Goal: Task Accomplishment & Management: Use online tool/utility

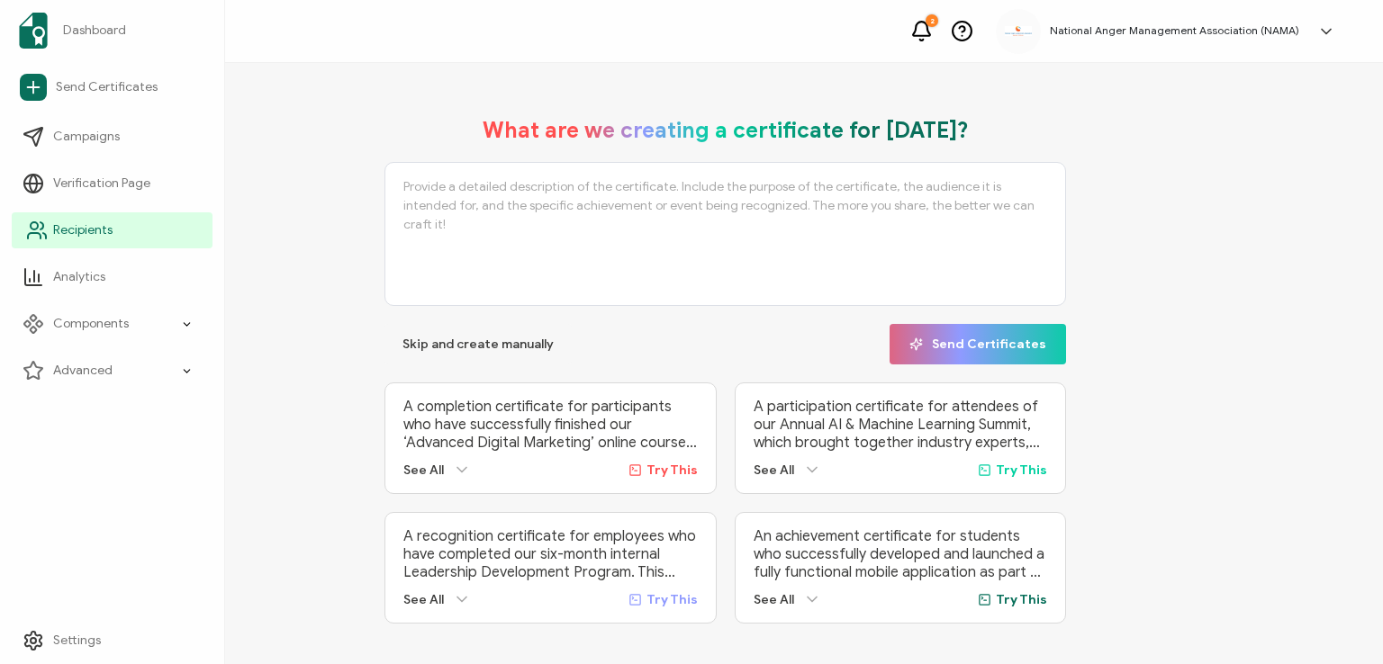
click at [59, 228] on span "Recipients" at bounding box center [82, 230] width 59 height 18
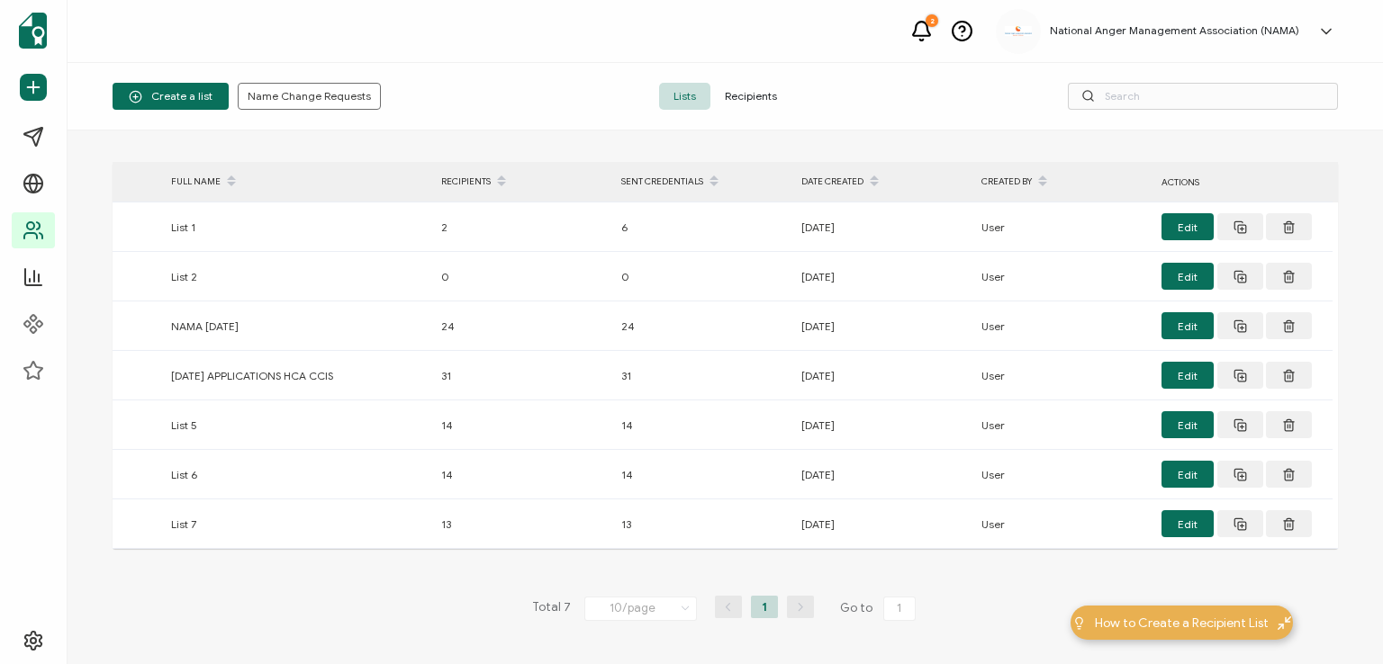
click at [740, 91] on span "Recipients" at bounding box center [750, 96] width 81 height 27
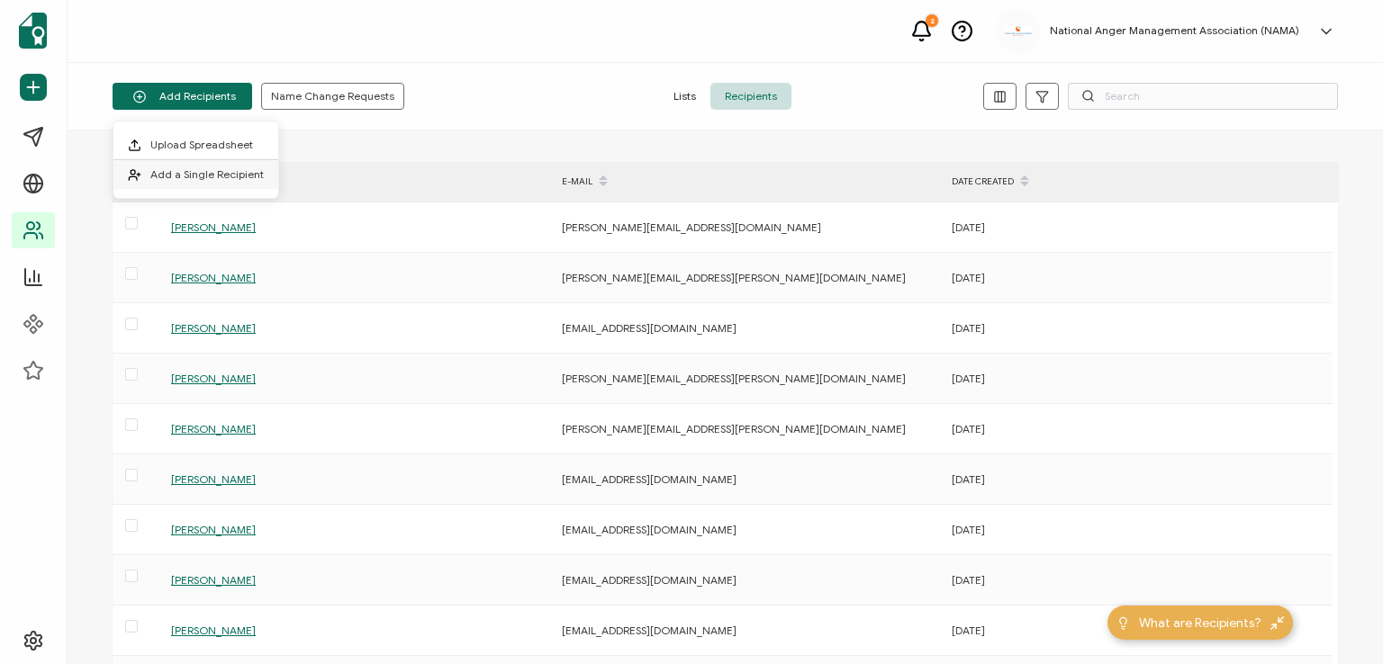
click at [206, 168] on span "Add a Single Recipient" at bounding box center [206, 174] width 113 height 14
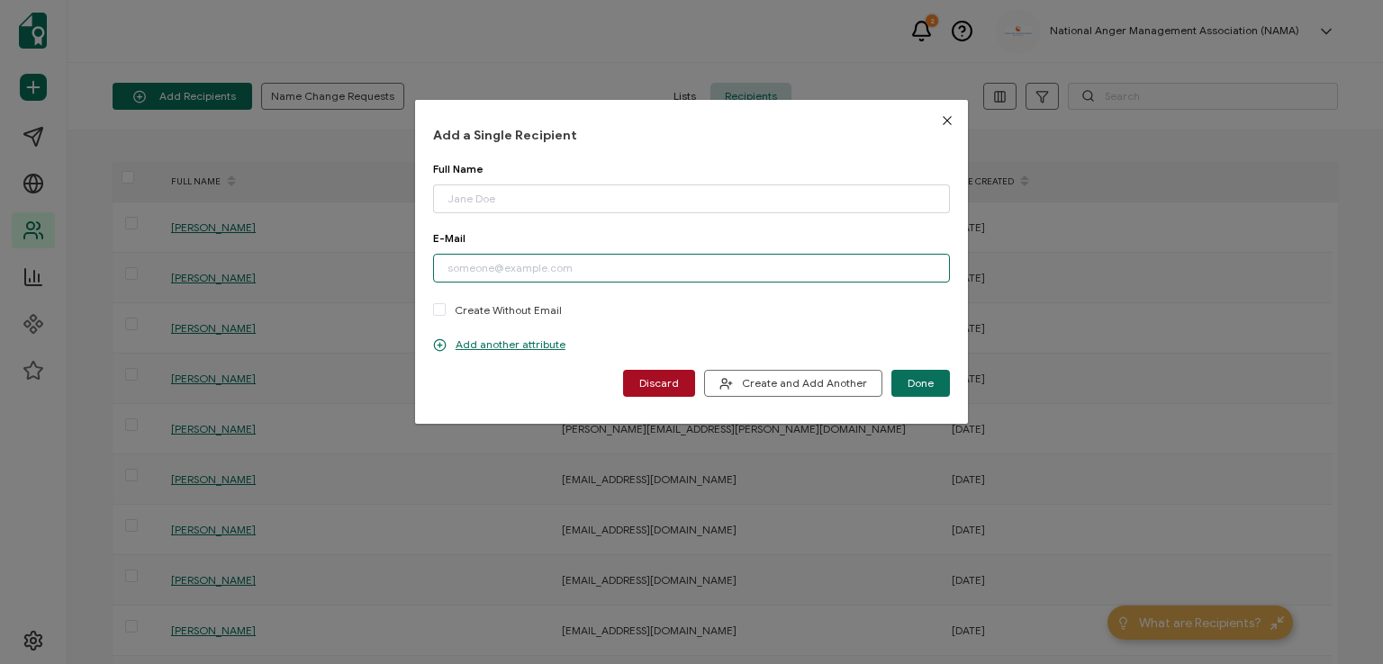
paste input "[PERSON_NAME][EMAIL_ADDRESS][PERSON_NAME][DOMAIN_NAME]"
type input "[PERSON_NAME][EMAIL_ADDRESS][PERSON_NAME][DOMAIN_NAME]"
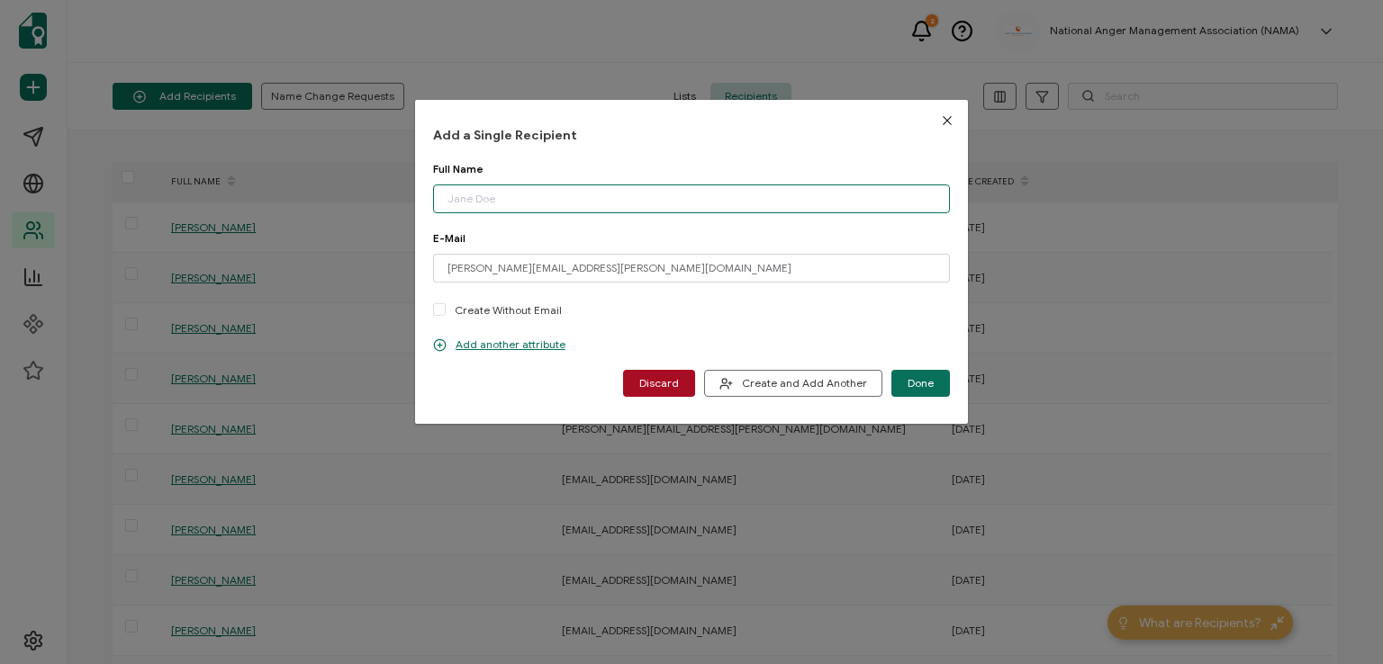
paste input "[PERSON_NAME]"
type input "[PERSON_NAME]"
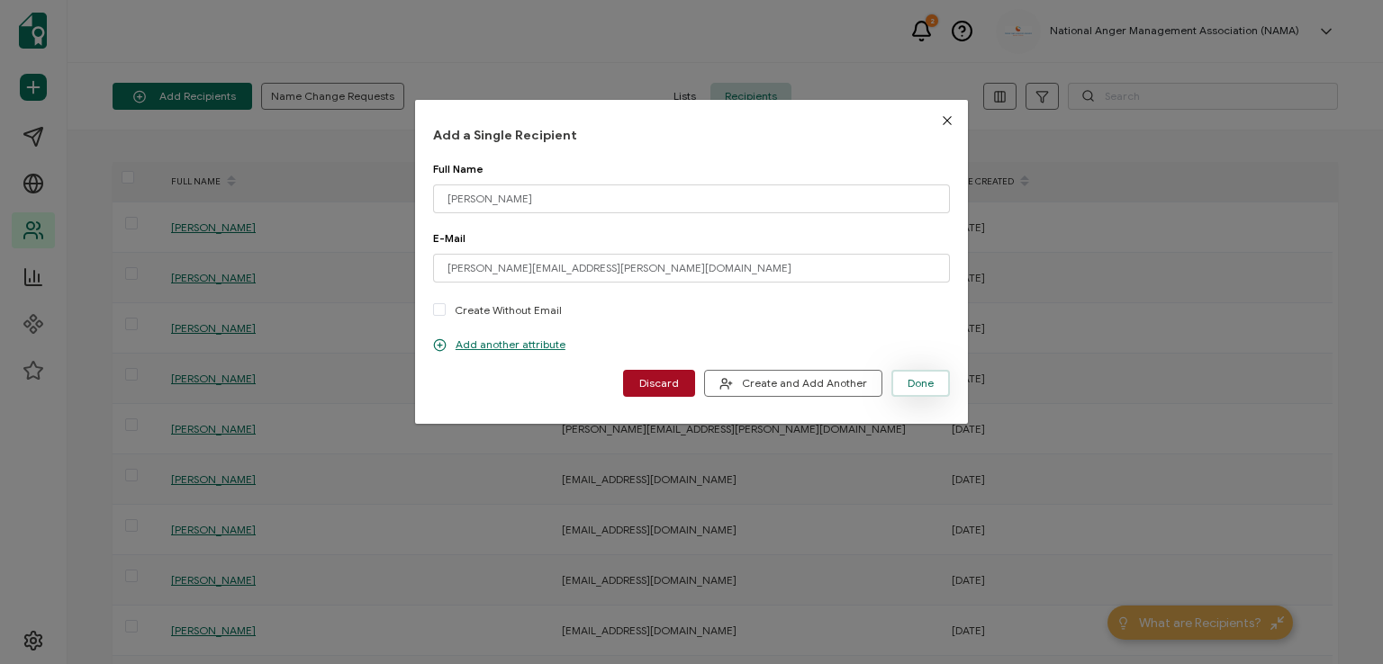
click at [907, 386] on span "Done" at bounding box center [920, 383] width 26 height 11
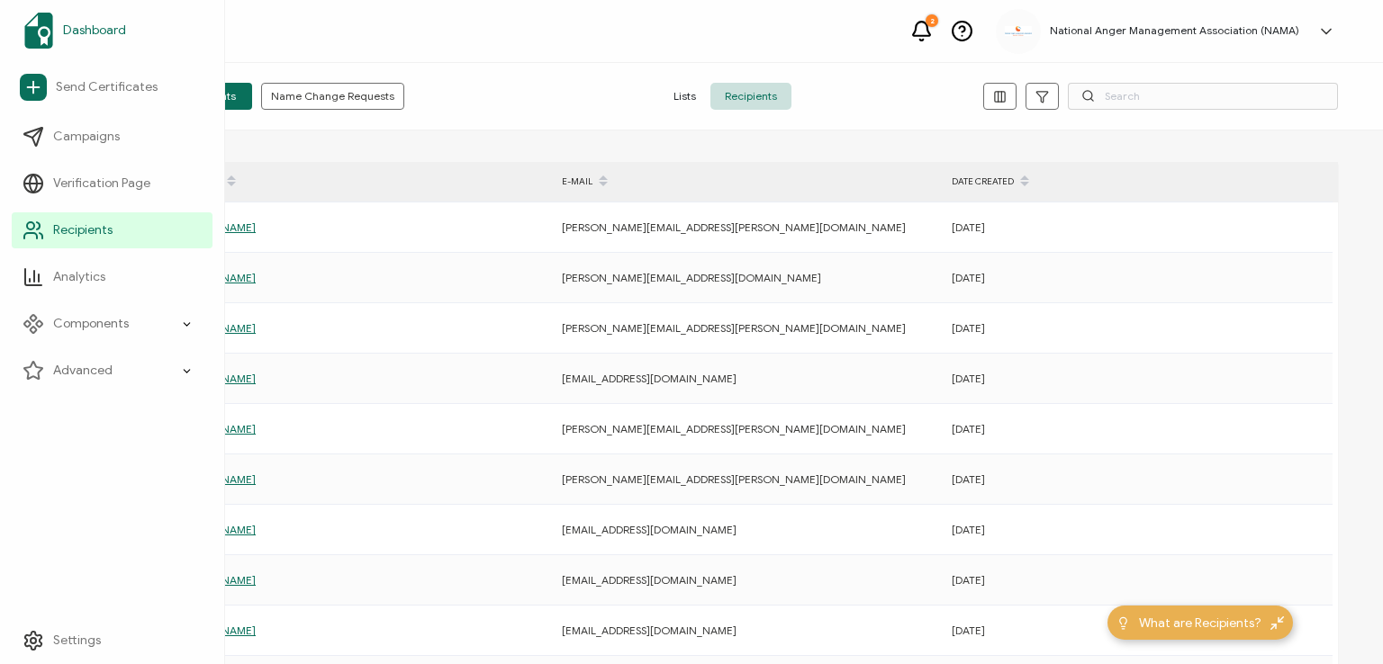
click at [98, 26] on span "Dashboard" at bounding box center [94, 31] width 63 height 18
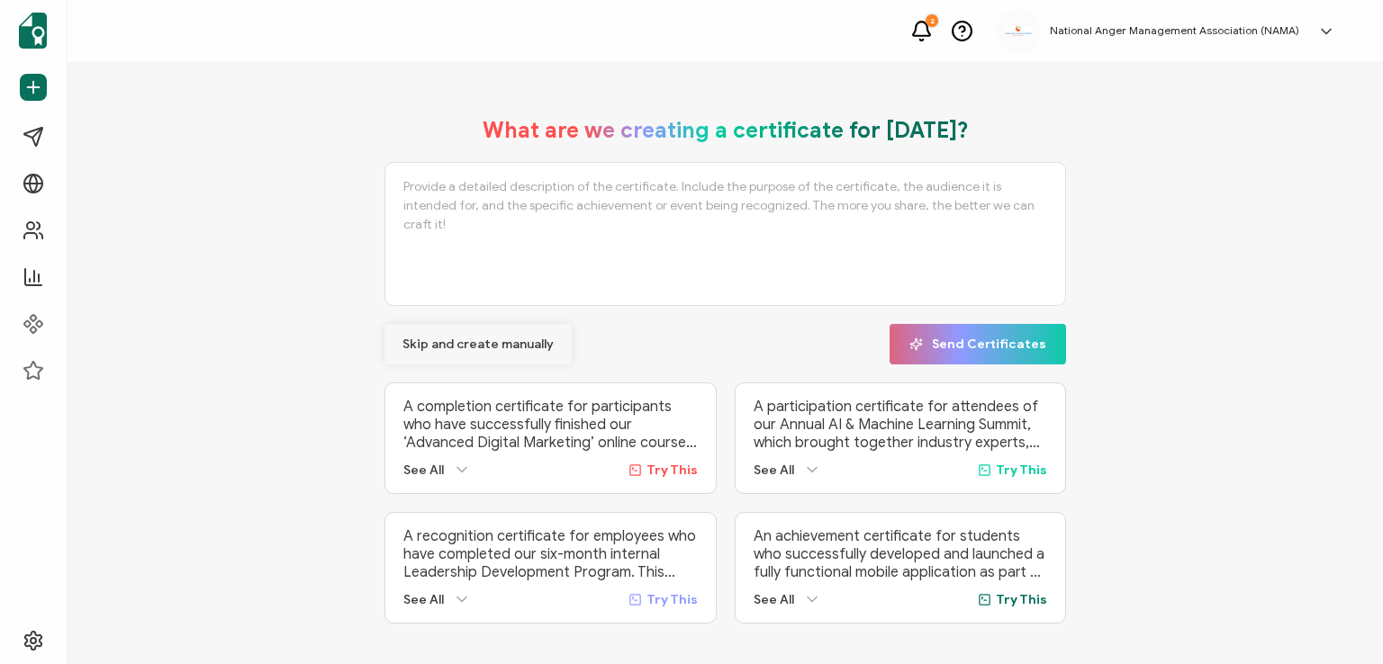
click at [429, 338] on span "Skip and create manually" at bounding box center [477, 344] width 151 height 13
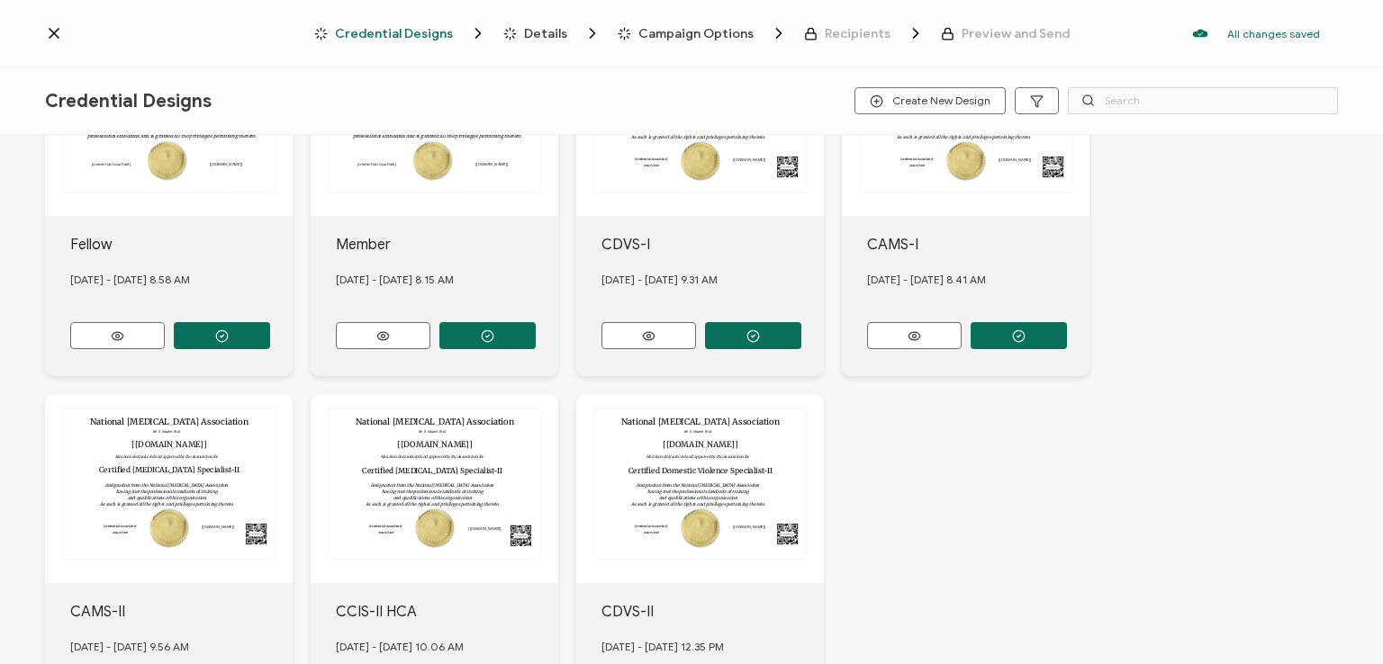
scroll to position [507, 0]
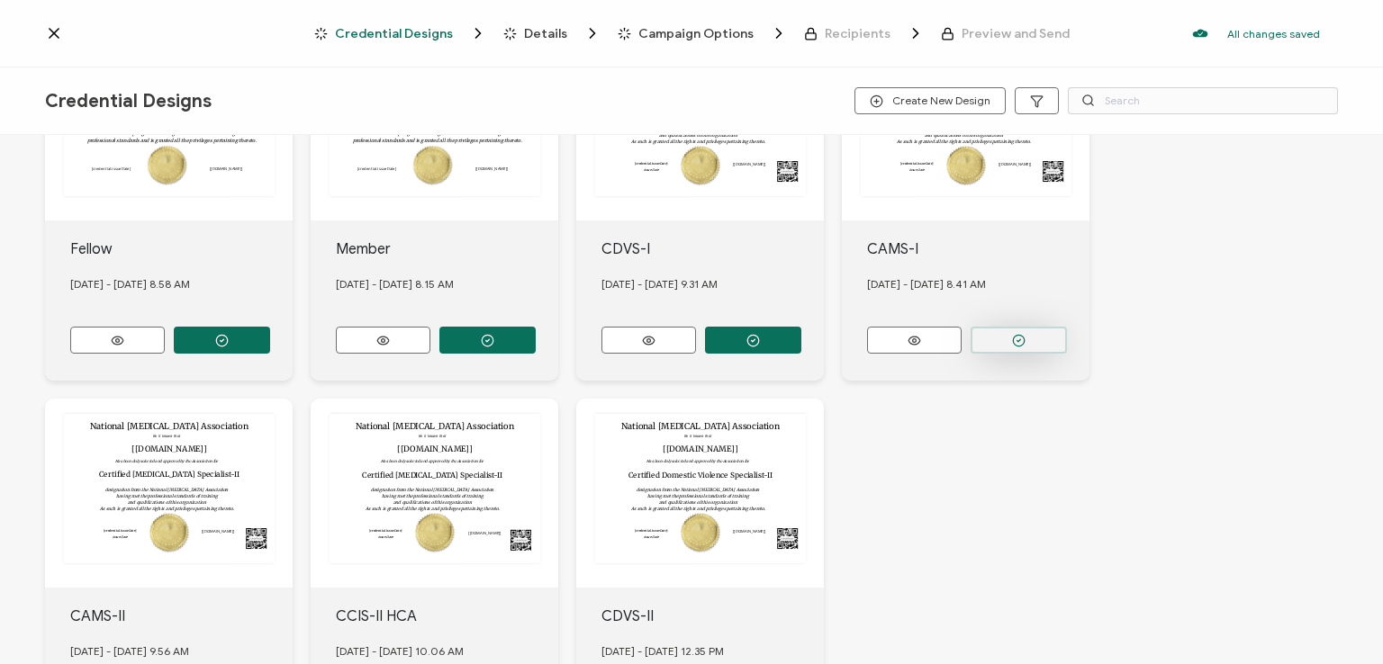
click at [993, 336] on button "button" at bounding box center [1018, 340] width 96 height 27
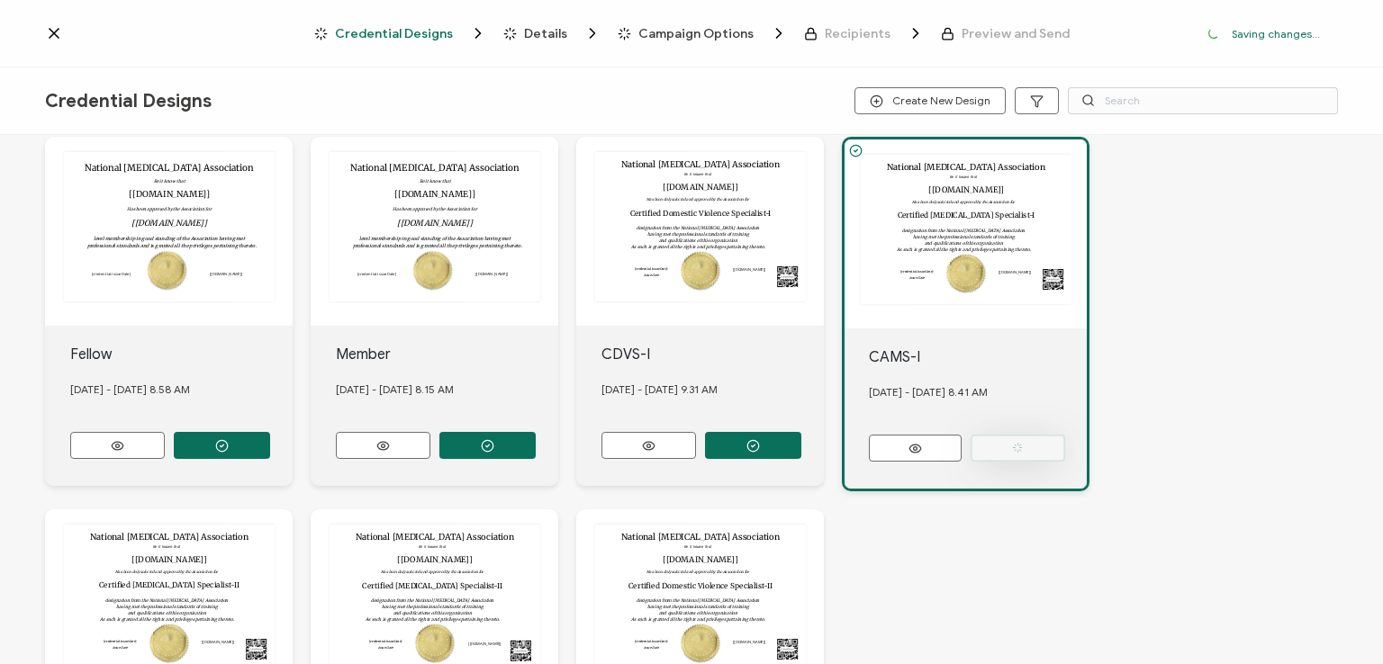
scroll to position [612, 0]
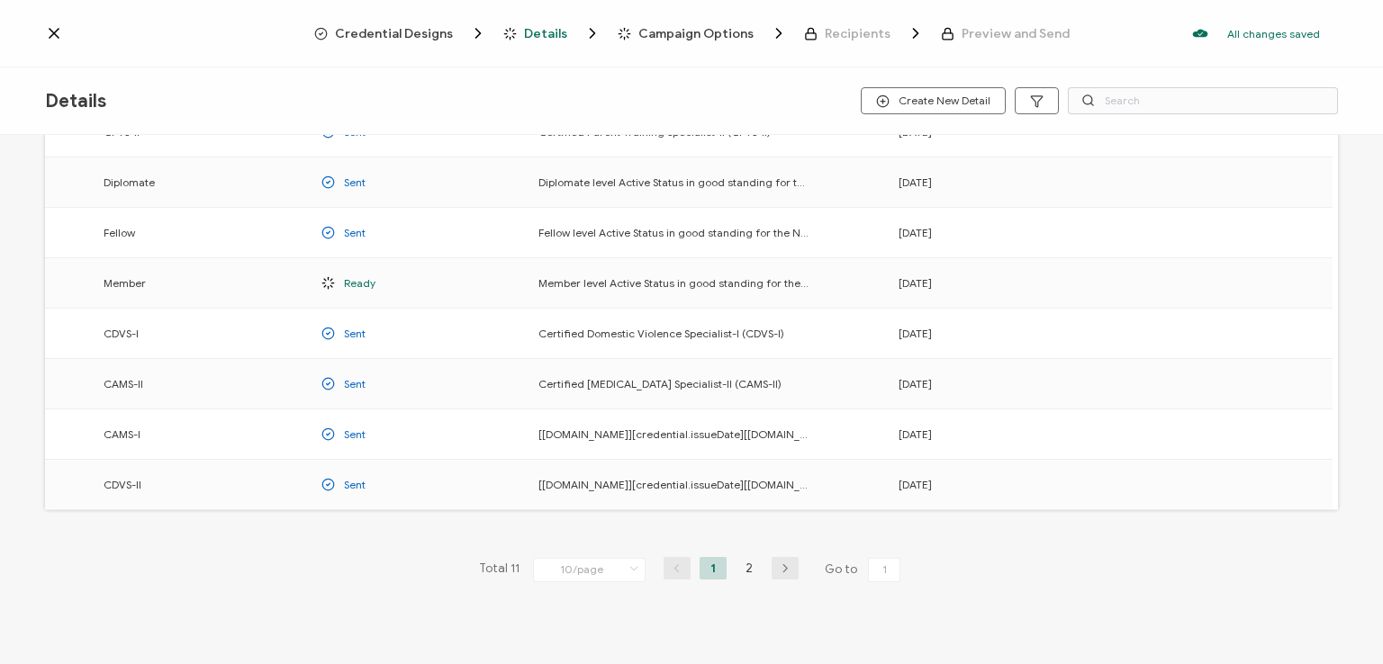
scroll to position [237, 0]
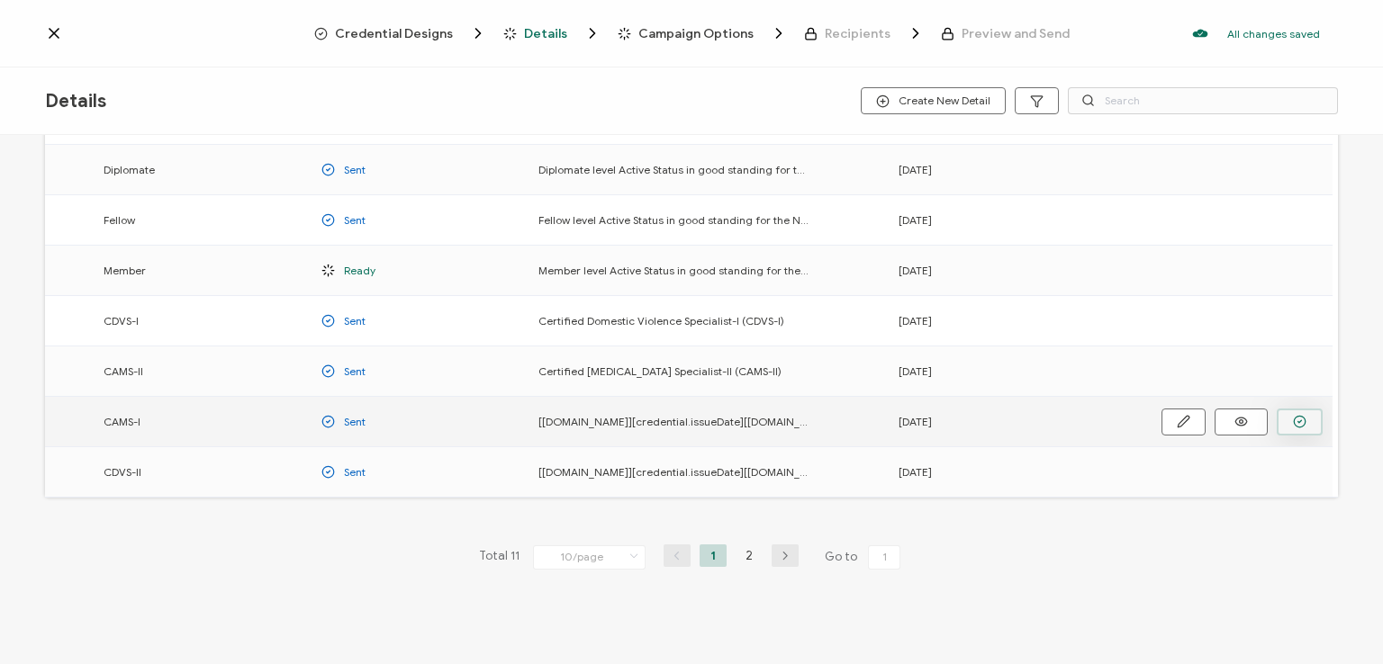
click at [1304, 416] on icon "button" at bounding box center [1300, 422] width 14 height 14
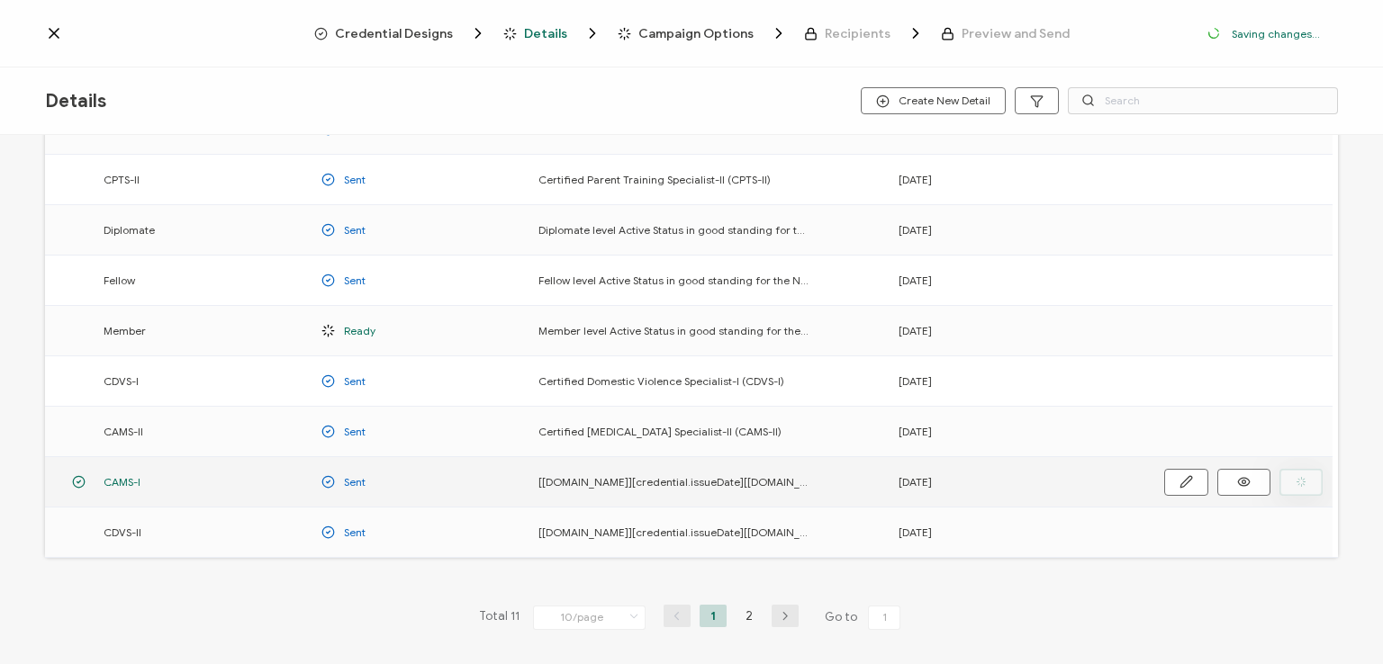
scroll to position [296, 0]
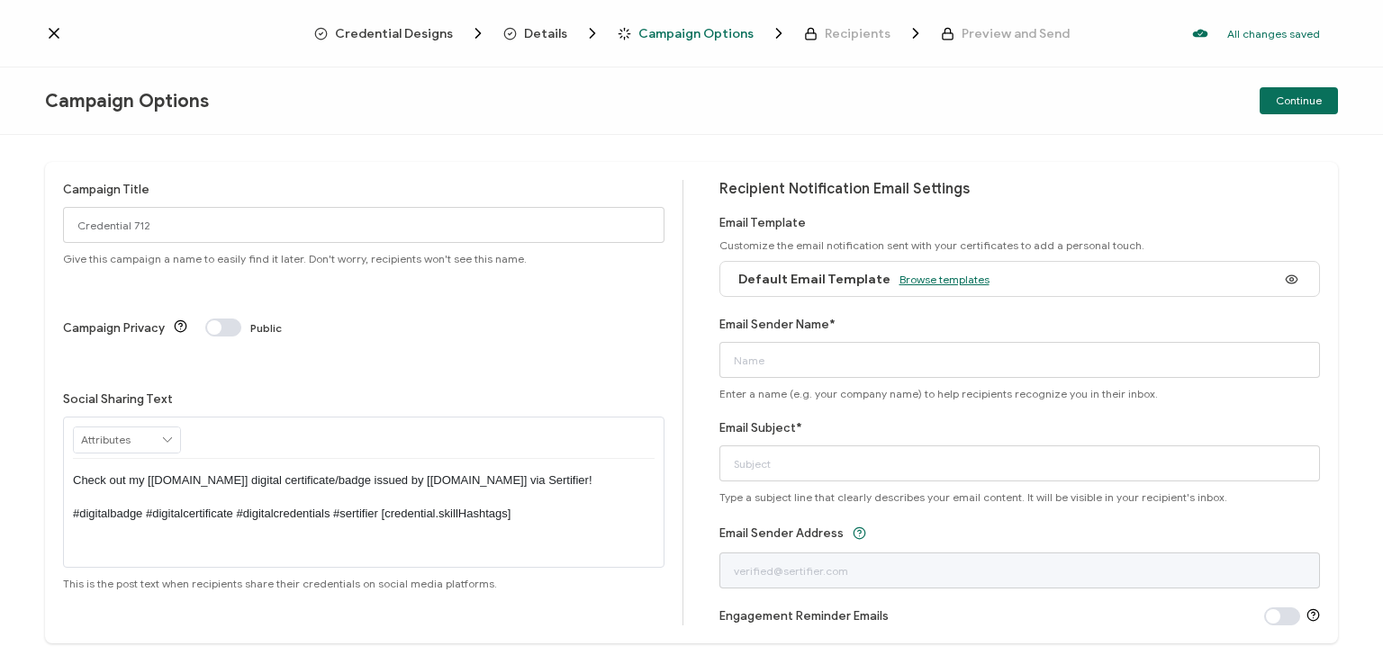
click at [922, 275] on span "Browse templates" at bounding box center [944, 280] width 90 height 14
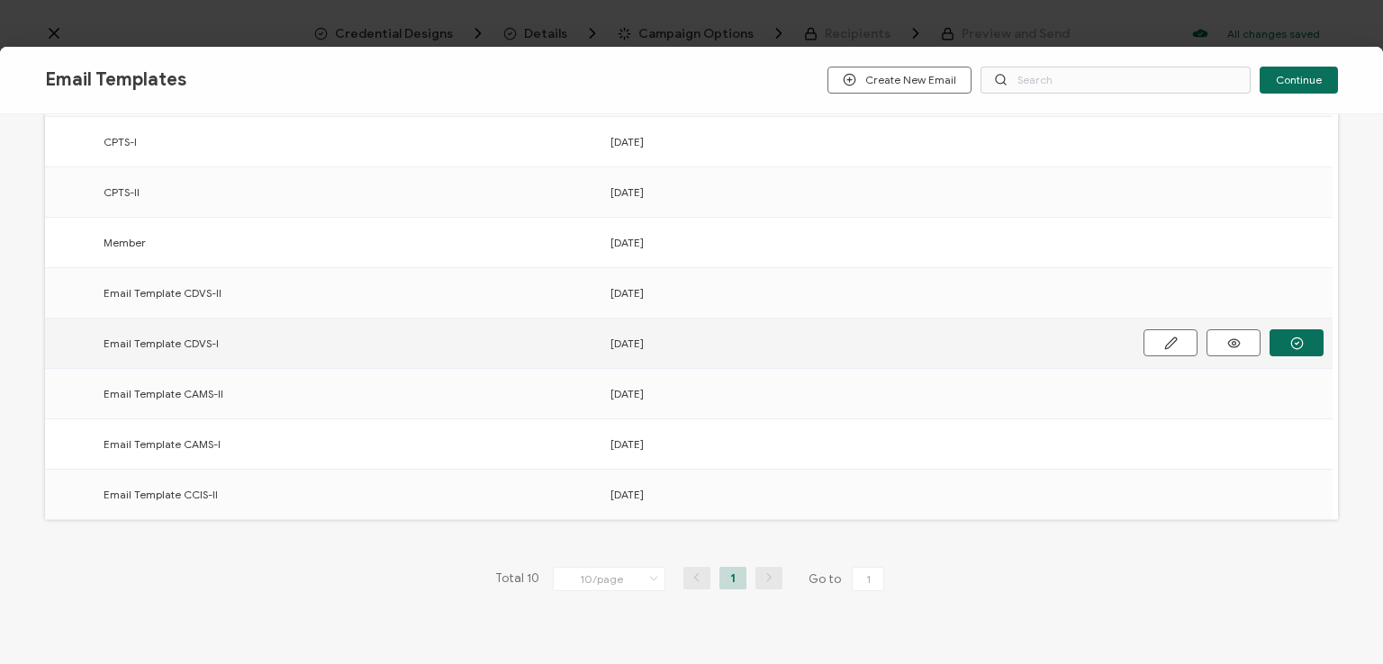
scroll to position [280, 0]
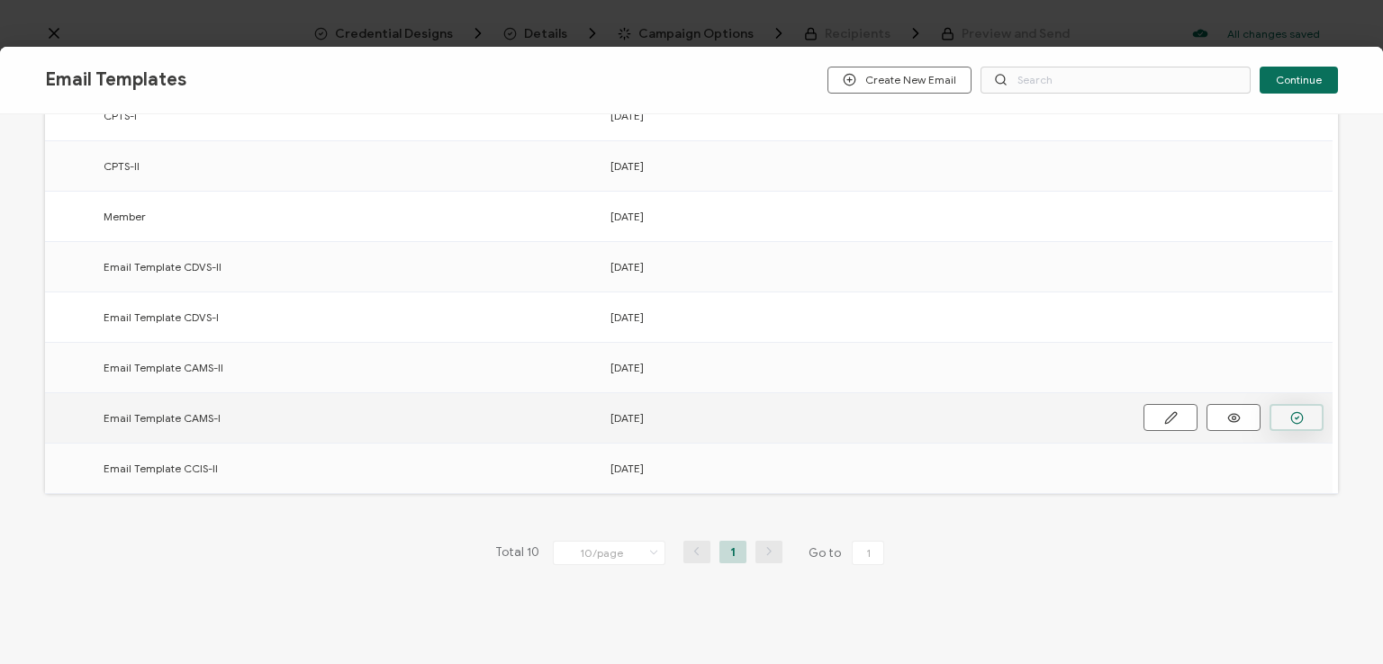
click at [1280, 419] on button "button" at bounding box center [1296, 417] width 54 height 27
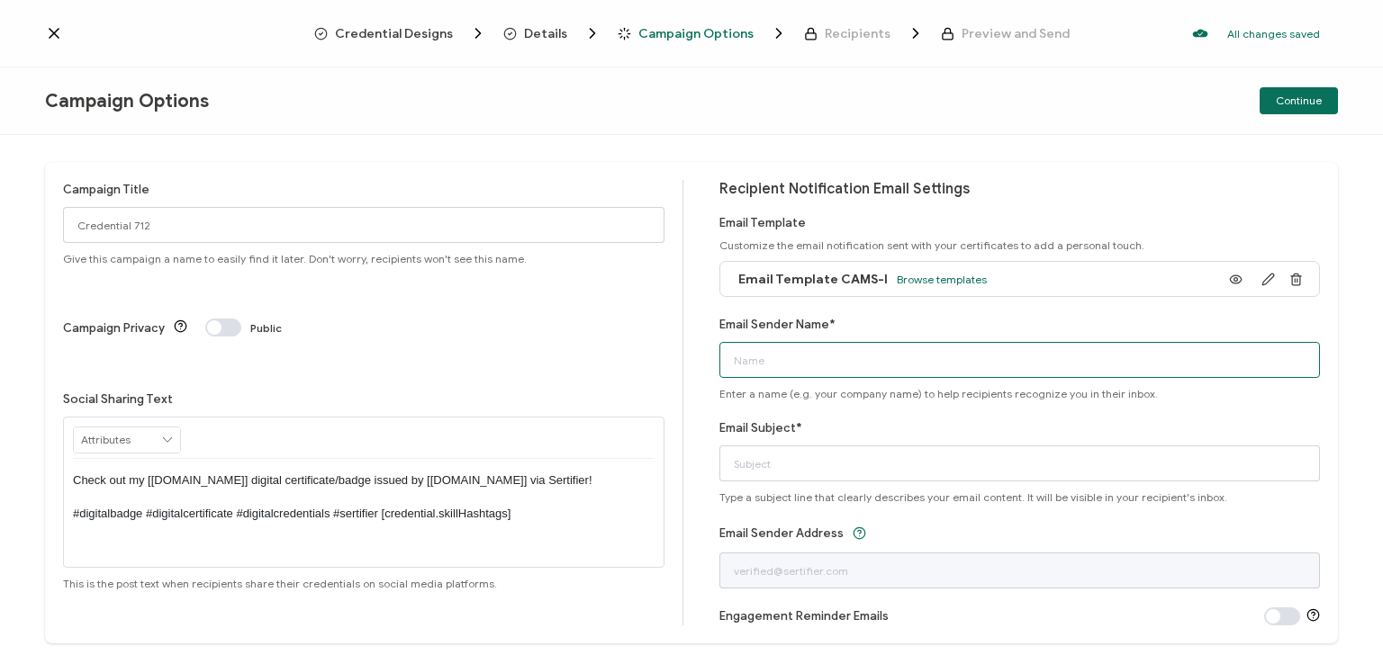
click at [915, 348] on input "Email Sender Name*" at bounding box center [1019, 360] width 601 height 36
type input "National [MEDICAL_DATA] Association"
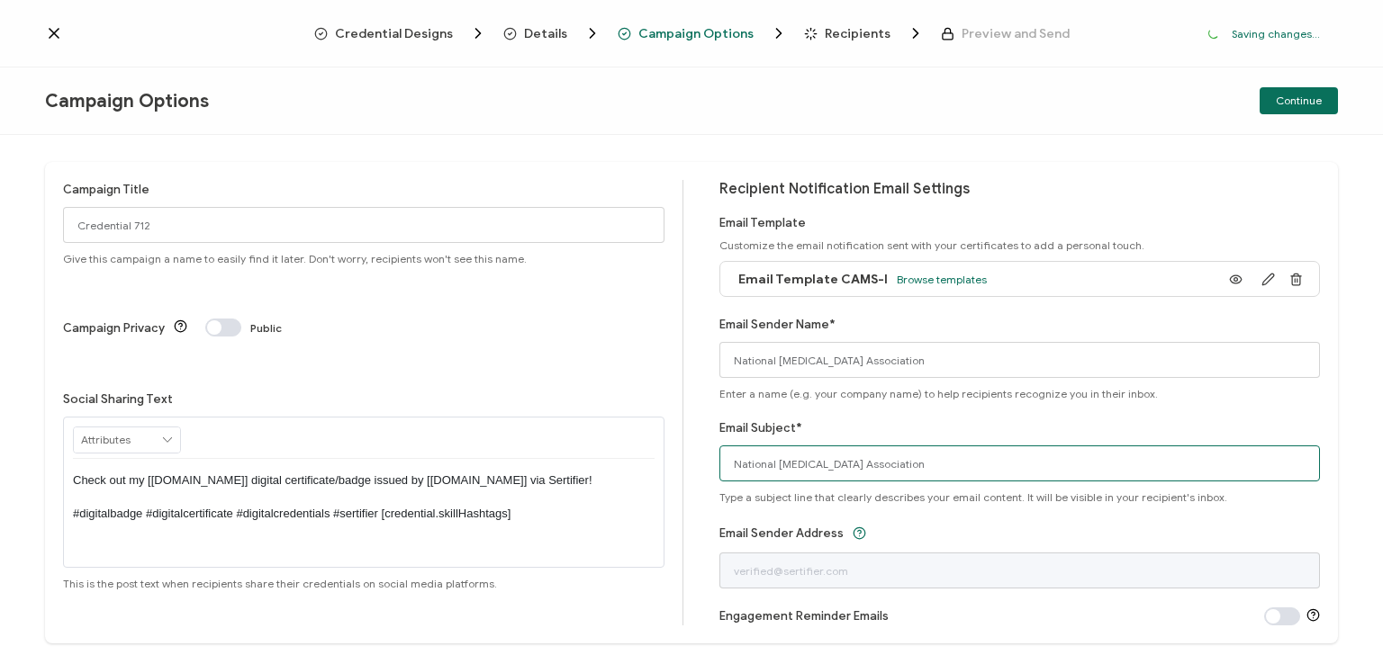
drag, startPoint x: 940, startPoint y: 466, endPoint x: 694, endPoint y: 453, distance: 246.1
click at [694, 453] on div "Campaign Title Credential 712 Give this campaign a name to easily find it later…" at bounding box center [691, 403] width 1293 height 482
type input "CAMS-I digital certificate"
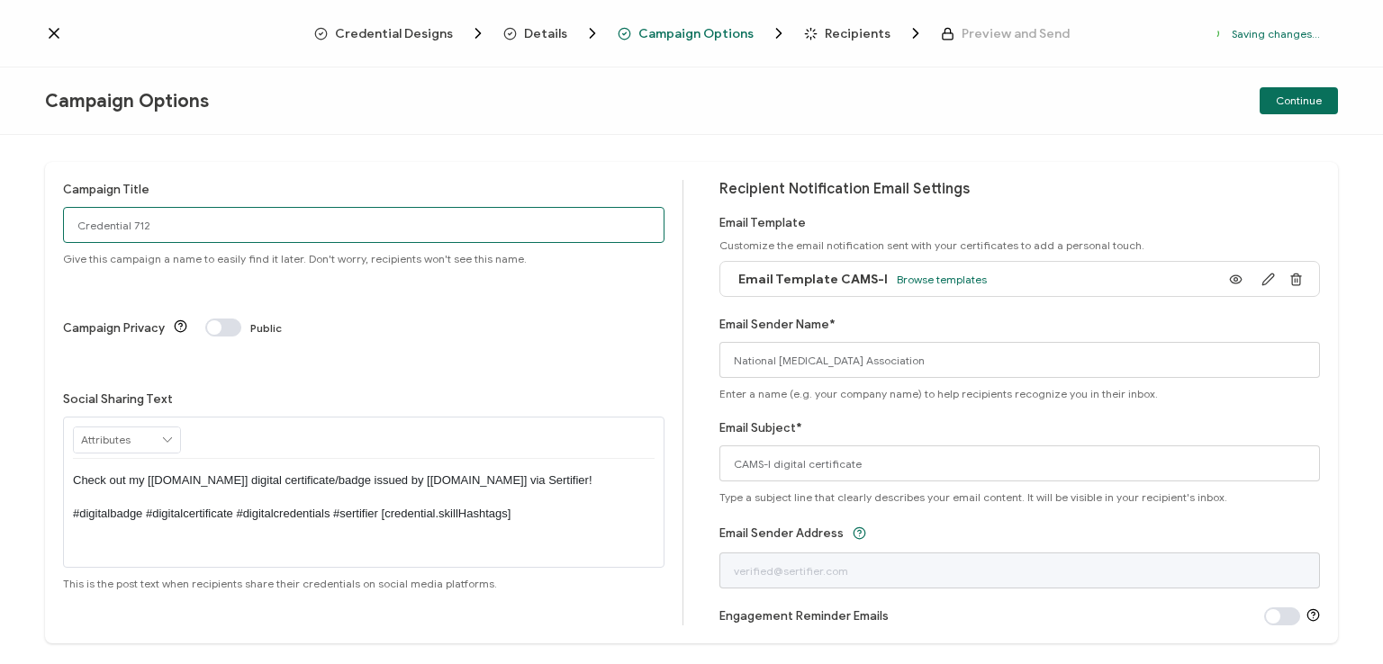
drag, startPoint x: 158, startPoint y: 228, endPoint x: 0, endPoint y: 212, distance: 158.4
click at [0, 212] on div "Campaign Title Credential 712 Give this campaign a name to easily find it later…" at bounding box center [691, 399] width 1383 height 529
type input "CAMS-I 1 - [DATE]"
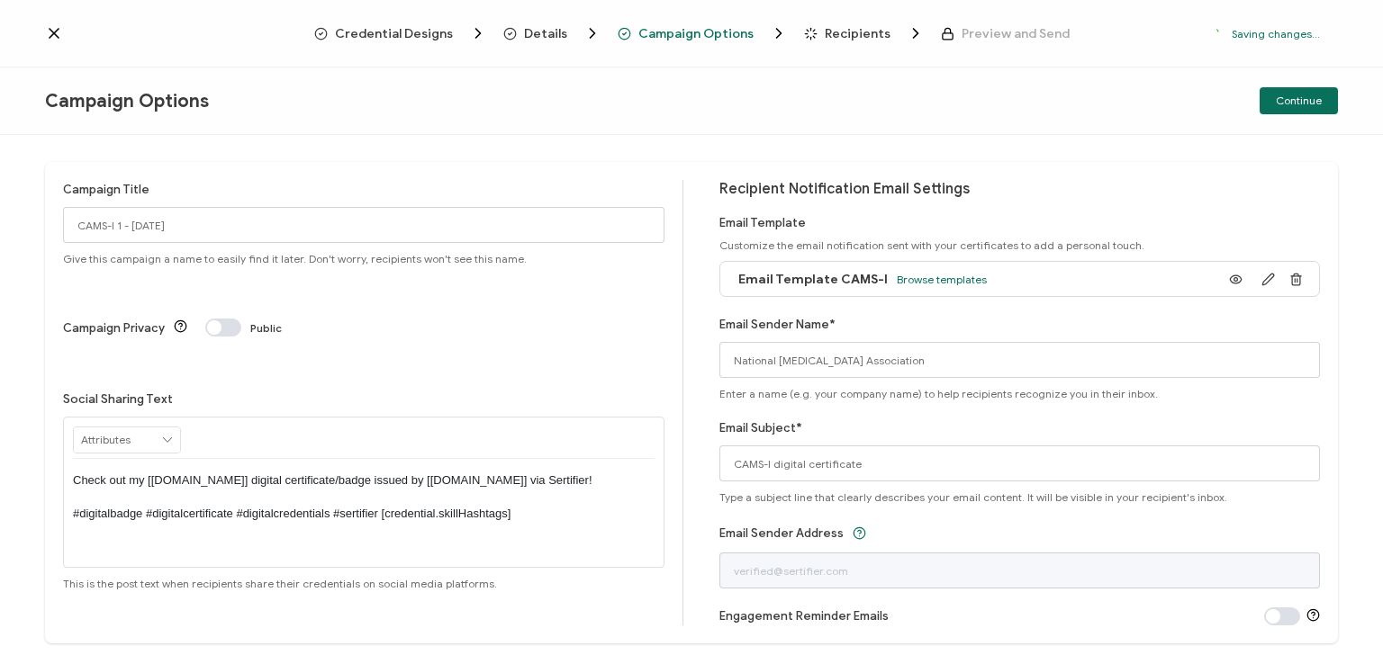
click at [359, 473] on p "Check out my [[DOMAIN_NAME]] digital certificate/badge issued by [[DOMAIN_NAME]…" at bounding box center [364, 498] width 582 height 50
click at [422, 135] on div "Campaign Title CAMS-I 1 - [DATE] Give this campaign a name to easily find it la…" at bounding box center [691, 399] width 1383 height 529
click at [856, 79] on div "Campaign Options Continue" at bounding box center [691, 102] width 1383 height 68
click at [1288, 98] on span "Continue" at bounding box center [1299, 100] width 46 height 11
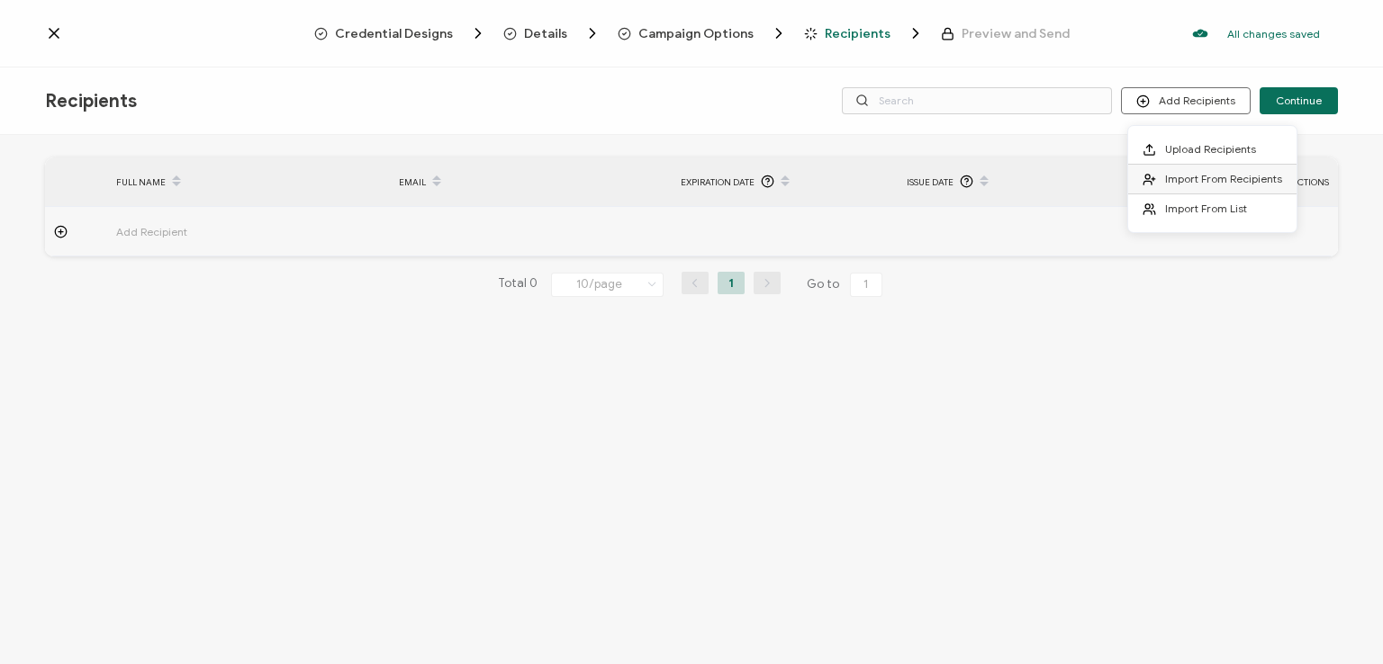
click at [1188, 177] on span "Import From Recipients" at bounding box center [1223, 179] width 117 height 14
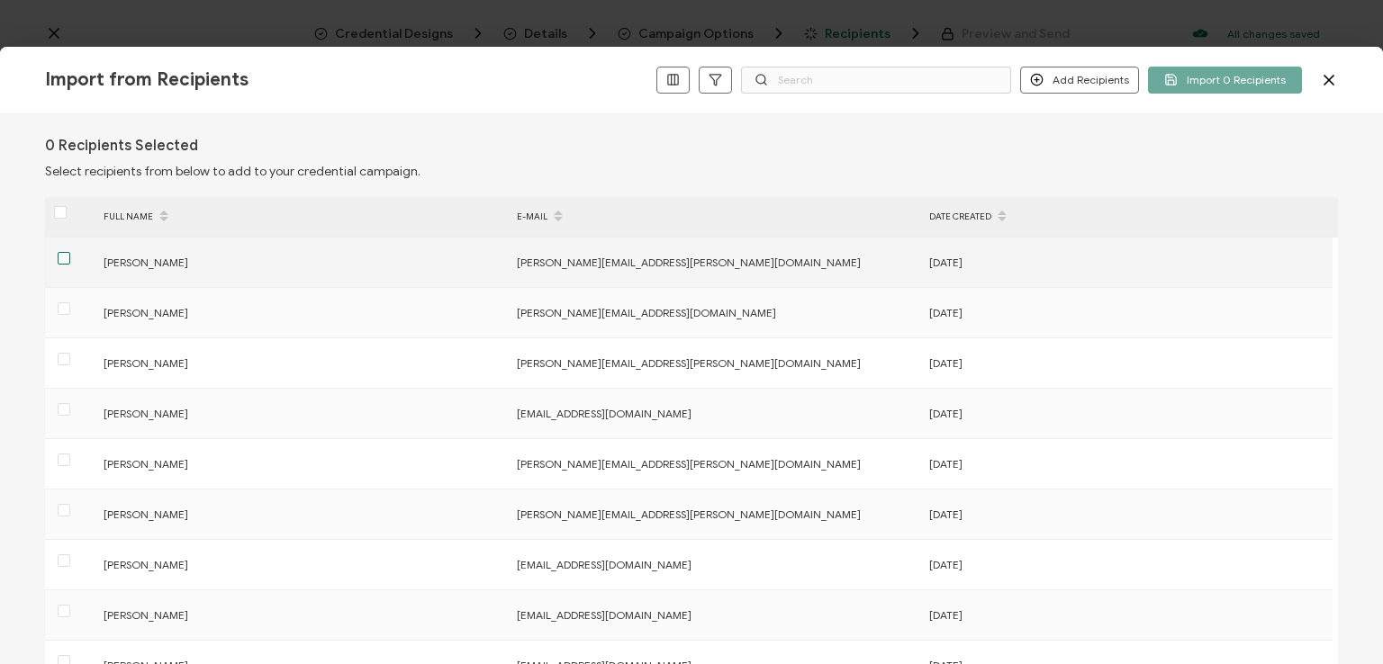
click at [65, 256] on span at bounding box center [64, 258] width 13 height 13
click at [70, 252] on input "checkbox" at bounding box center [70, 252] width 0 height 0
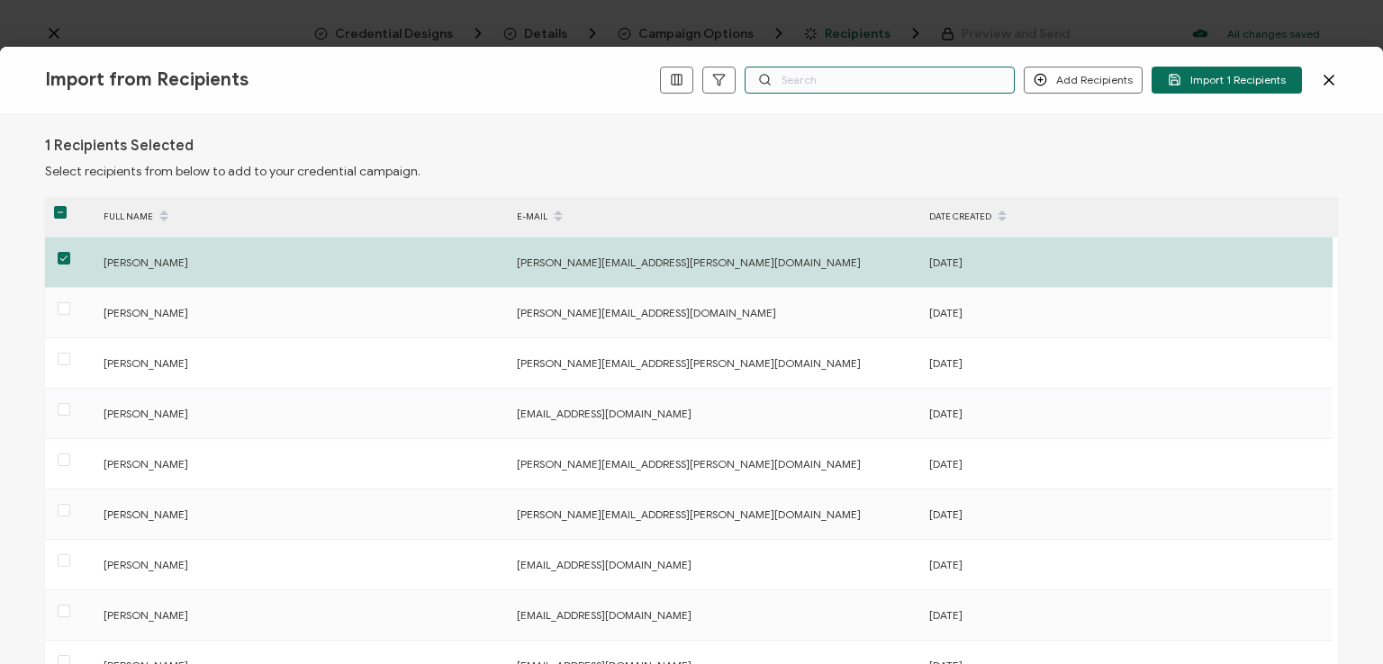
click at [855, 80] on input "text" at bounding box center [879, 80] width 270 height 27
click at [864, 50] on div "Import from Recipients Add Recipients Add a Single Recipient Import 1 Recipients" at bounding box center [691, 81] width 1383 height 68
click at [864, 69] on input "text" at bounding box center [879, 80] width 270 height 27
click at [859, 114] on div "1 Recipients Selected Select recipients from below to add to your credential ca…" at bounding box center [691, 389] width 1383 height 550
click at [851, 78] on input "text" at bounding box center [879, 80] width 270 height 27
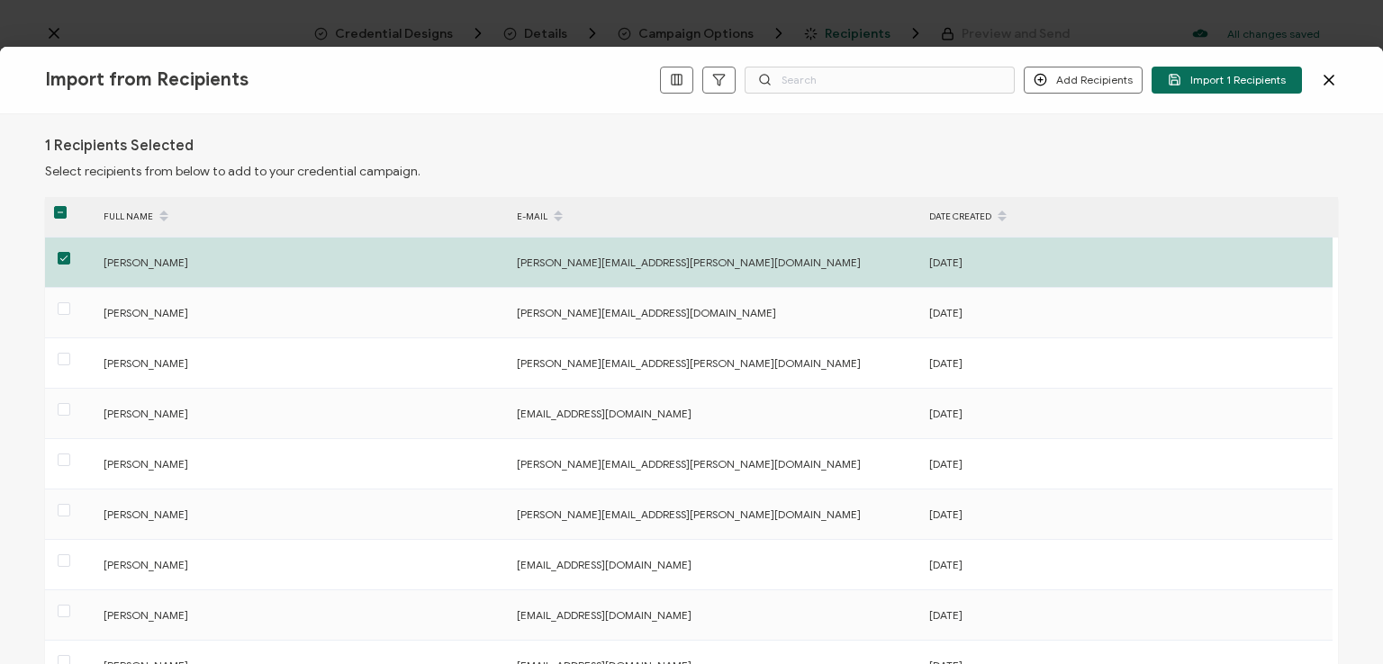
click at [865, 51] on div "Import from Recipients Add Recipients Add a Single Recipient Import 1 Recipients" at bounding box center [691, 81] width 1383 height 68
click at [1233, 77] on span "Import 1 Recipients" at bounding box center [1227, 80] width 118 height 14
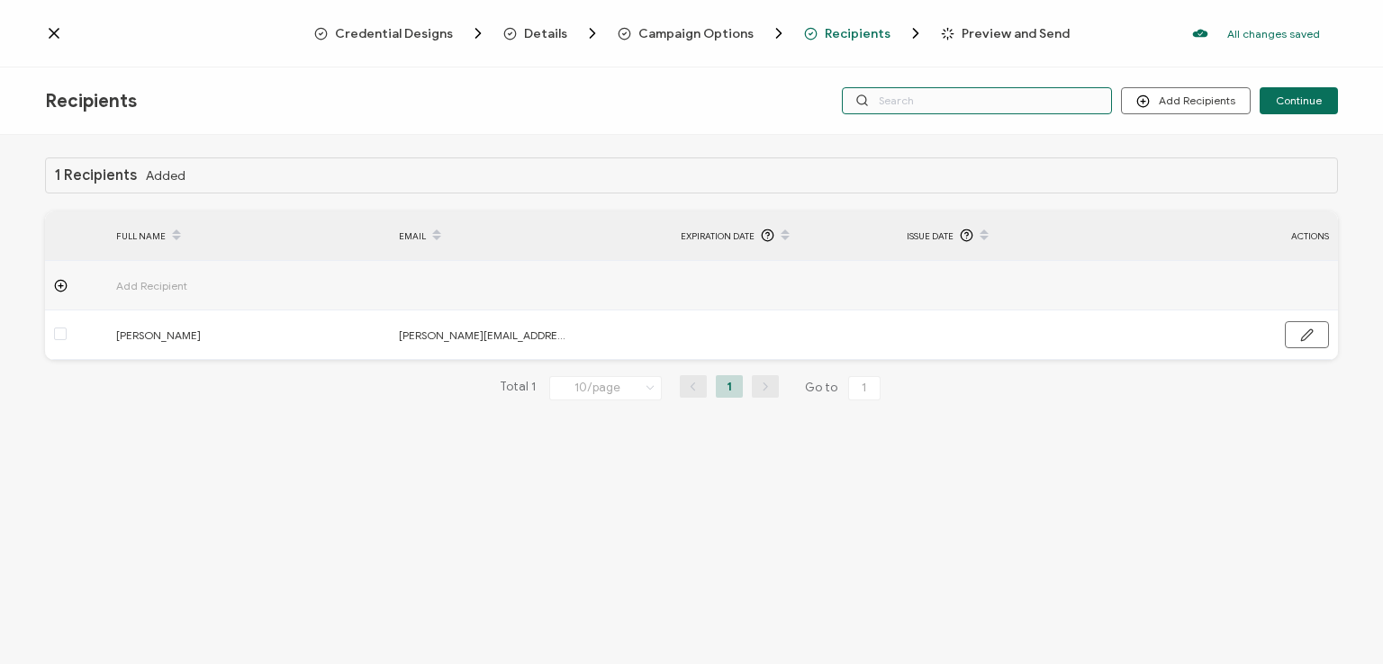
click at [998, 94] on input "text" at bounding box center [977, 100] width 270 height 27
click at [997, 62] on div "Credential Designs Details Campaign Options Recipients Preview and Send All cha…" at bounding box center [691, 34] width 1383 height 68
click at [989, 91] on input "text" at bounding box center [977, 100] width 270 height 27
click at [982, 139] on div "1 Recipients Added FULL NAME EMAIL Expiration Date Issue Date ACTIONS Add Recip…" at bounding box center [691, 402] width 1383 height 534
click at [978, 102] on input "text" at bounding box center [977, 100] width 270 height 27
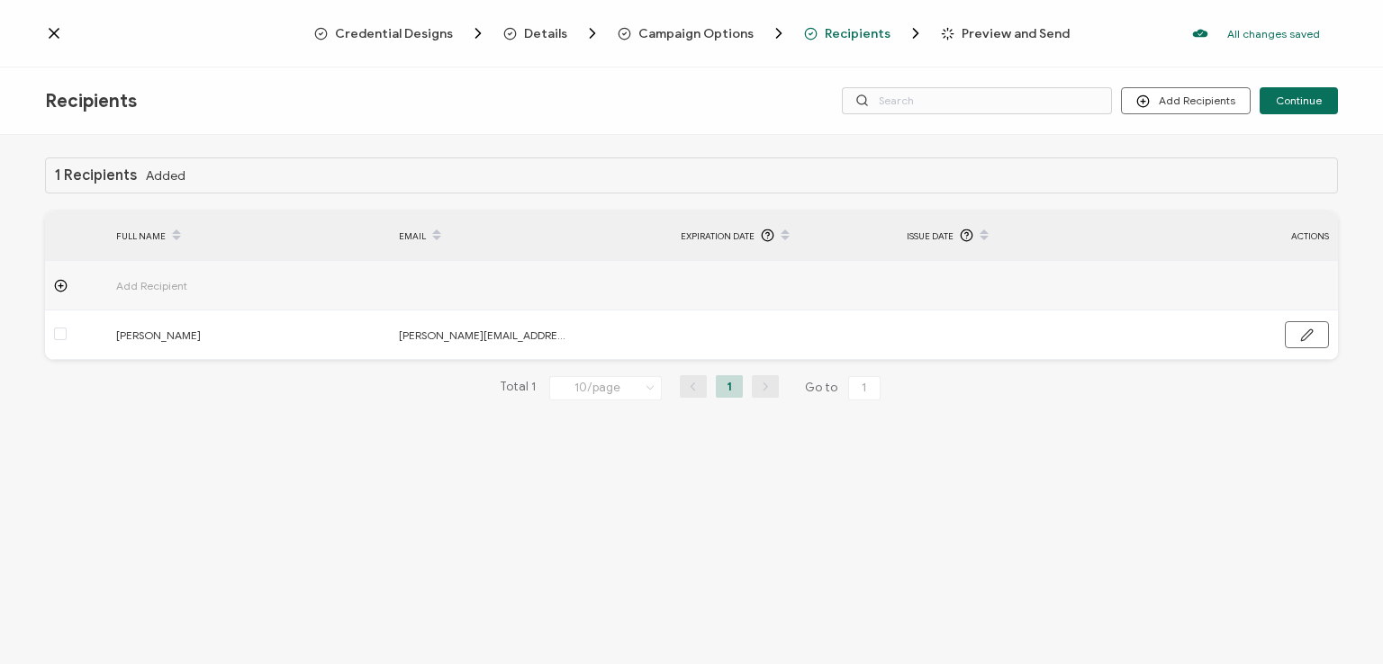
click at [978, 69] on div "Recipients Add Recipients Continue" at bounding box center [691, 102] width 1383 height 68
click at [1292, 95] on span "Continue" at bounding box center [1299, 100] width 46 height 11
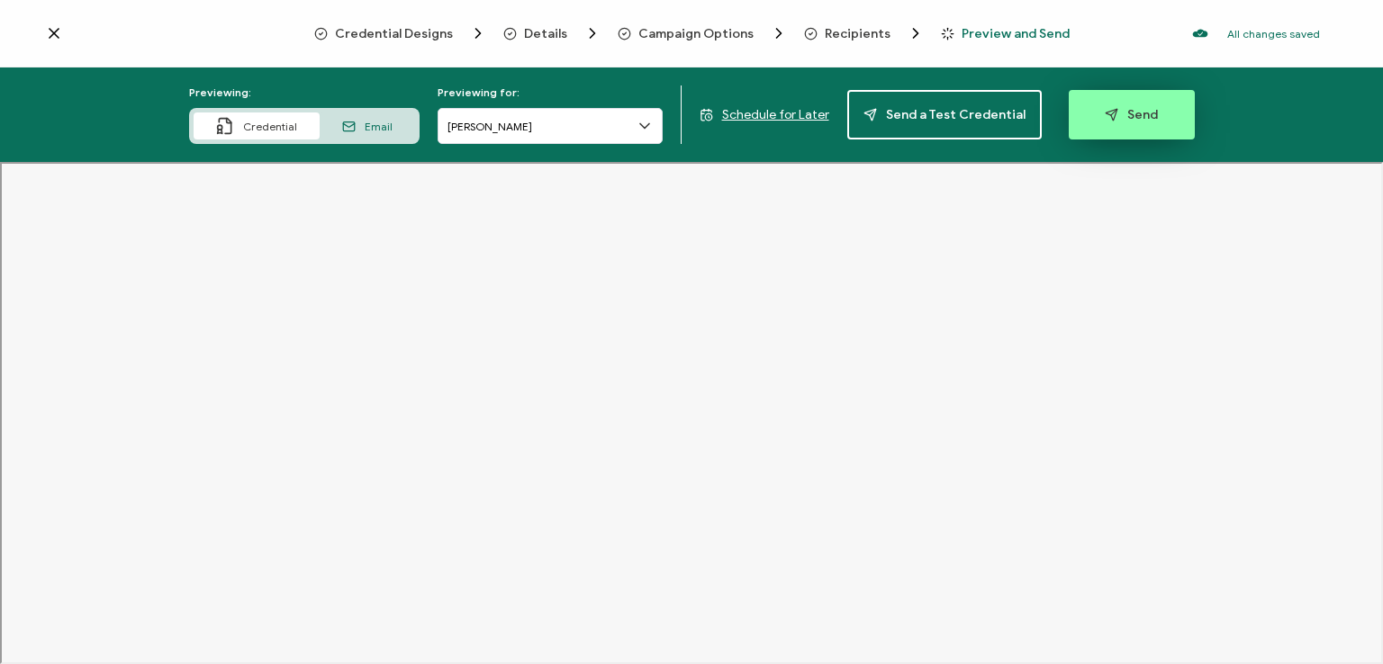
click at [1110, 119] on span "Send" at bounding box center [1131, 115] width 53 height 14
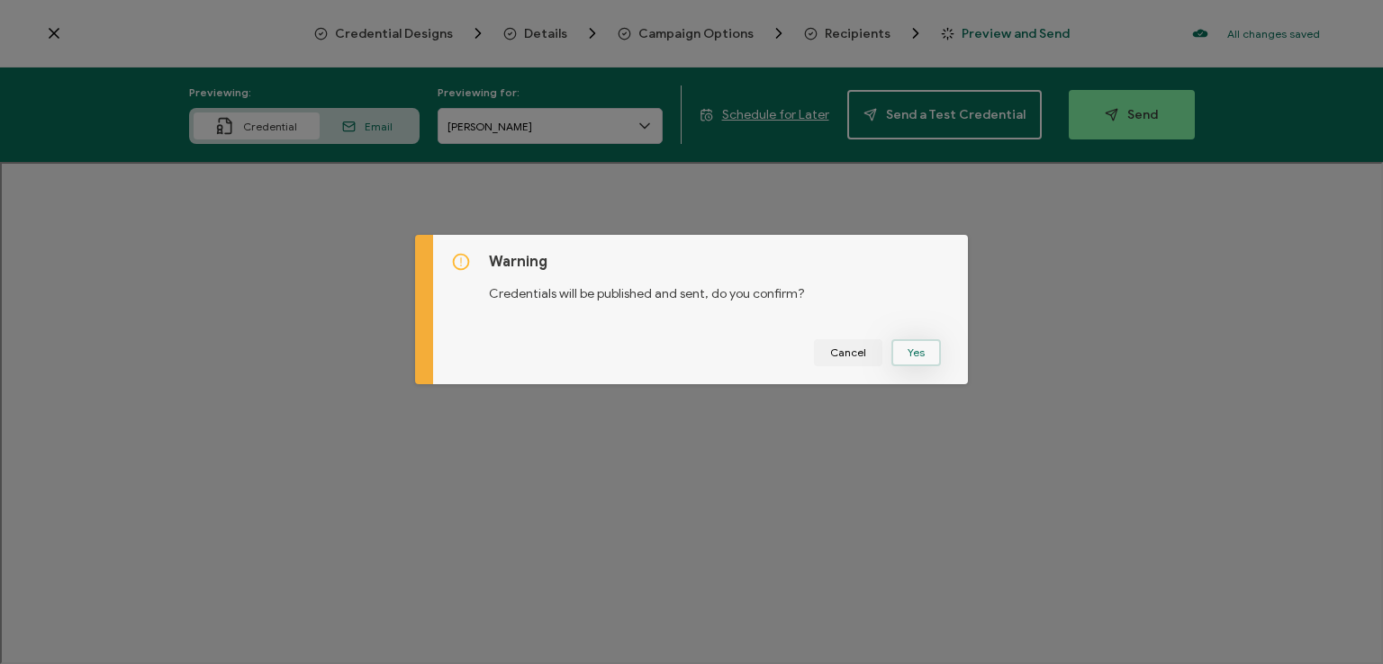
click at [907, 347] on button "Yes" at bounding box center [916, 352] width 50 height 27
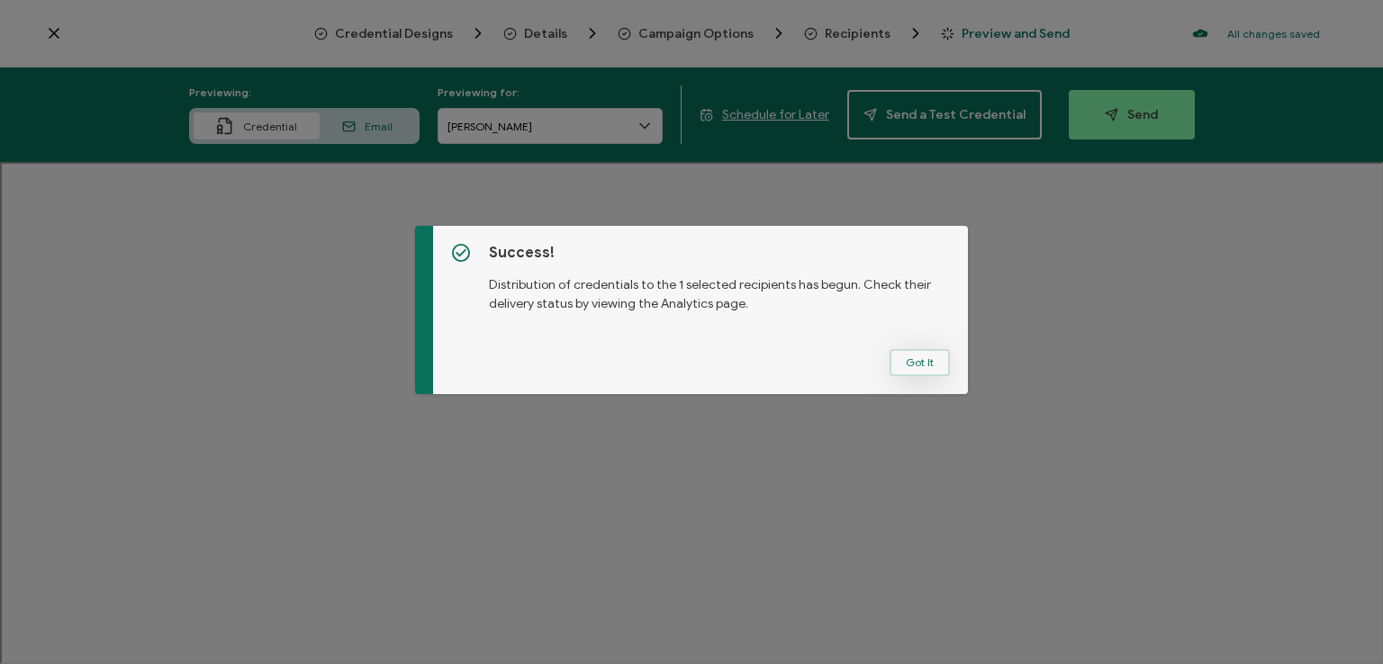
click at [907, 356] on button "Got It" at bounding box center [919, 362] width 60 height 27
